Goal: Entertainment & Leisure: Consume media (video, audio)

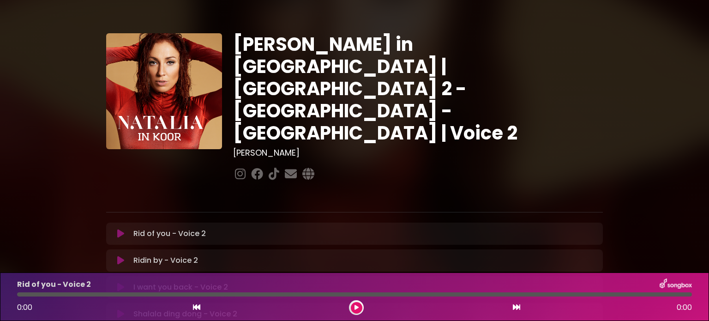
click at [118, 229] on icon at bounding box center [120, 233] width 7 height 9
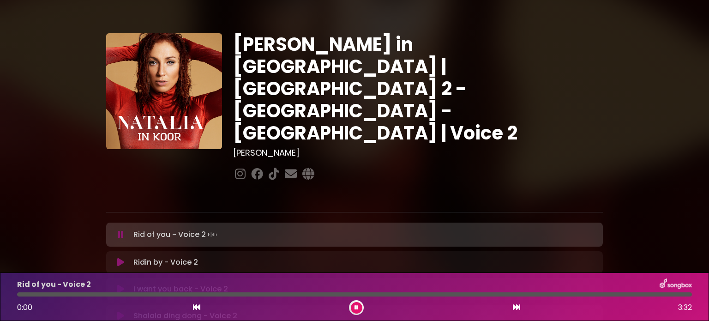
click at [120, 230] on icon at bounding box center [121, 234] width 6 height 9
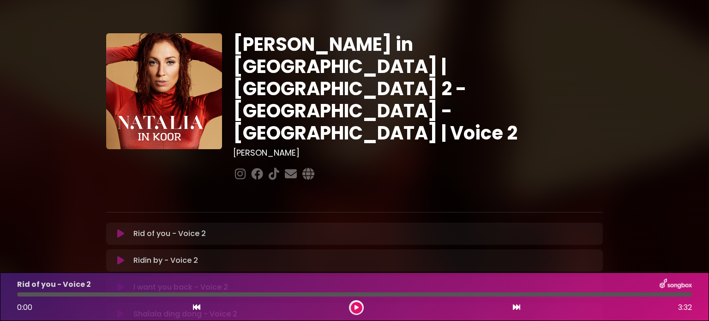
click at [120, 229] on icon at bounding box center [120, 233] width 7 height 9
